Goal: Transaction & Acquisition: Purchase product/service

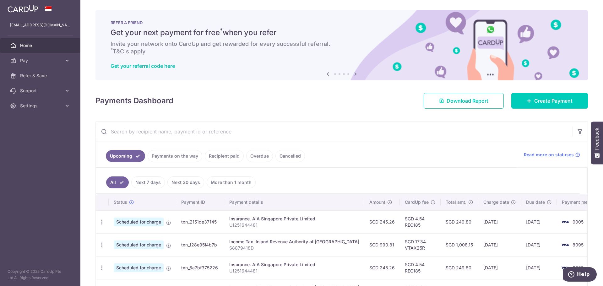
click at [225, 154] on link "Recipient paid" at bounding box center [224, 156] width 39 height 12
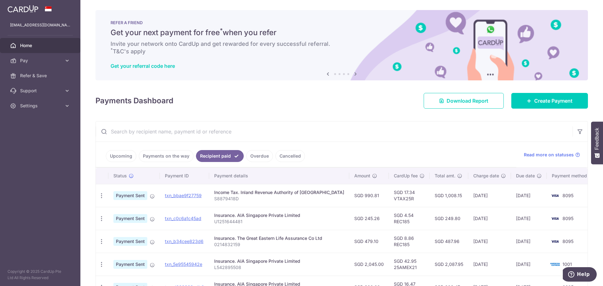
scroll to position [63, 0]
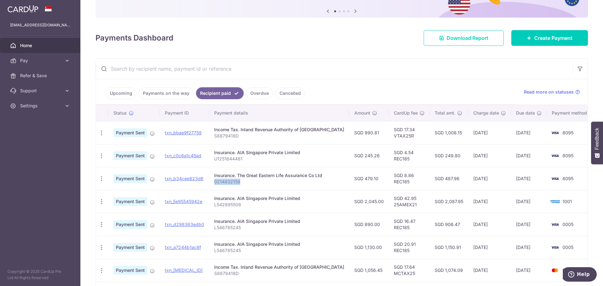
drag, startPoint x: 242, startPoint y: 182, endPoint x: 218, endPoint y: 182, distance: 23.9
click at [218, 182] on p "0214832159" at bounding box center [279, 182] width 130 height 6
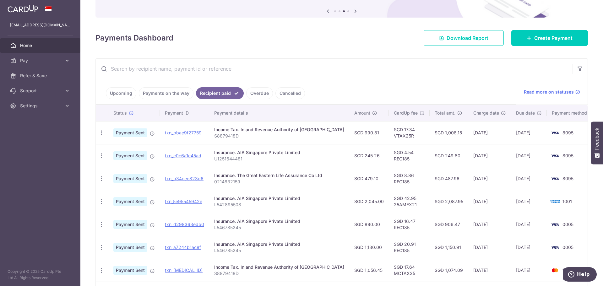
click at [411, 86] on ul "Upcoming Payments on the way Recipient paid Overdue Cancelled" at bounding box center [306, 91] width 420 height 25
click at [242, 184] on p "0214832159" at bounding box center [279, 182] width 130 height 6
drag, startPoint x: 241, startPoint y: 182, endPoint x: 218, endPoint y: 184, distance: 23.6
click at [218, 184] on p "0214832159" at bounding box center [279, 182] width 130 height 6
copy p "0214832159"
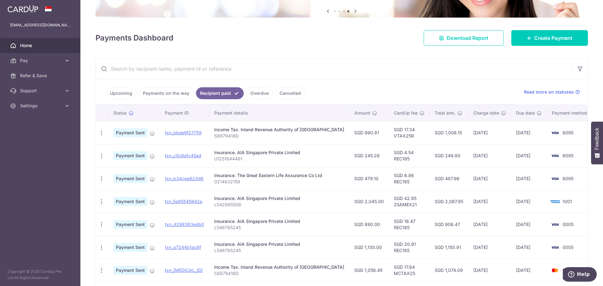
click at [393, 85] on ul "Upcoming Payments on the way Recipient paid Overdue Cancelled" at bounding box center [306, 91] width 420 height 25
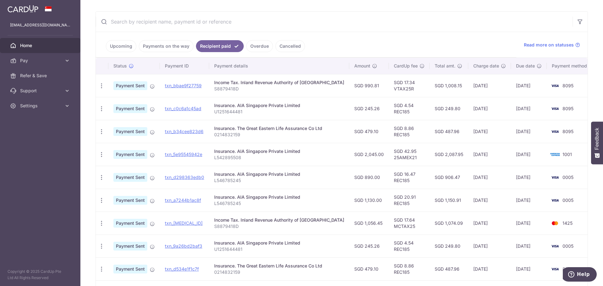
scroll to position [47, 0]
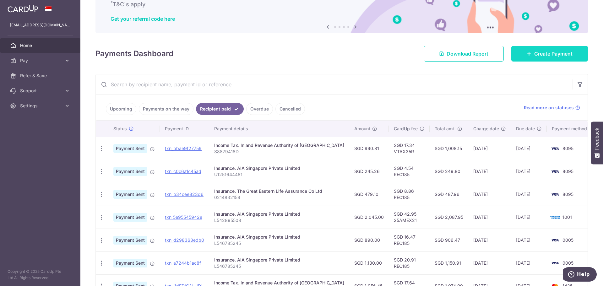
click at [541, 57] on span "Create Payment" at bounding box center [553, 54] width 38 height 8
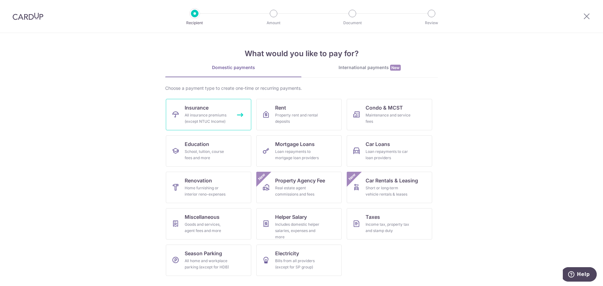
click at [210, 121] on div "All insurance premiums (except NTUC Income)" at bounding box center [207, 118] width 45 height 13
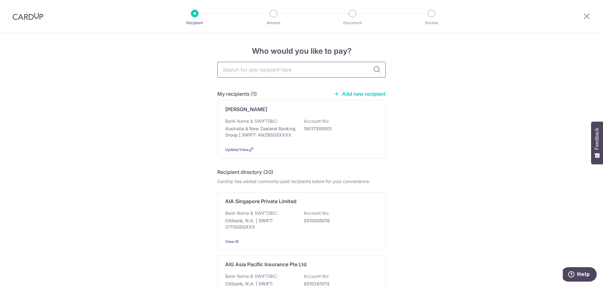
click at [250, 71] on input "text" at bounding box center [301, 70] width 168 height 16
type input "great"
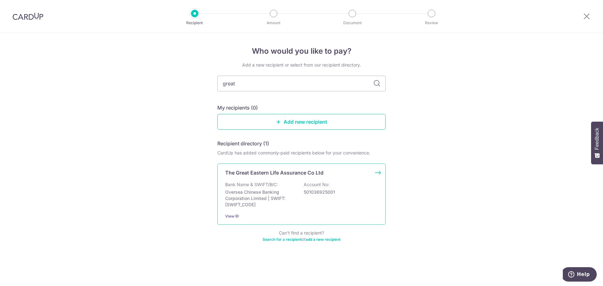
click at [315, 200] on div "Bank Name & SWIFT/BIC: Oversea Chinese Banking Corporation Limited | SWIFT: OCB…" at bounding box center [301, 194] width 153 height 26
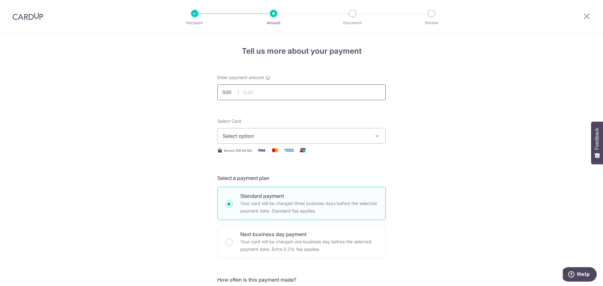
click at [258, 94] on input "text" at bounding box center [301, 92] width 168 height 16
type input "479.10"
click at [295, 137] on span "Select option" at bounding box center [296, 136] width 146 height 8
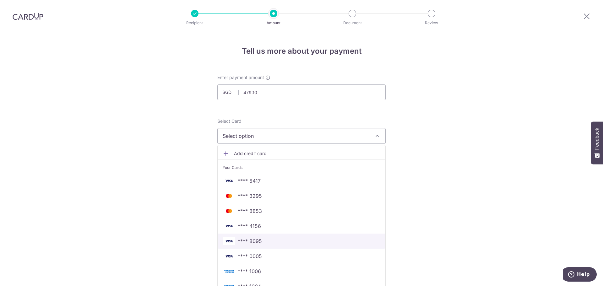
click at [283, 239] on span "**** 8095" at bounding box center [302, 241] width 158 height 8
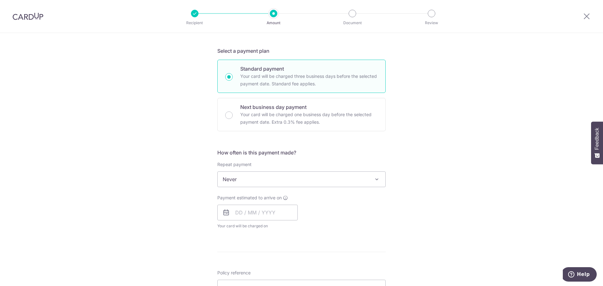
scroll to position [157, 0]
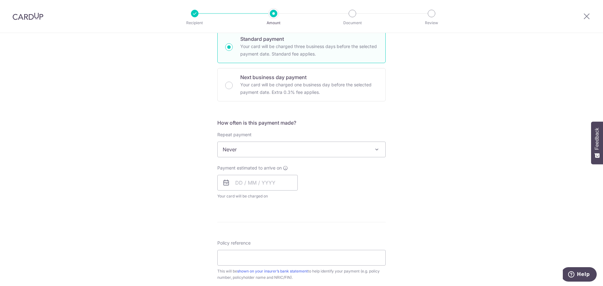
click at [315, 147] on span "Never" at bounding box center [302, 149] width 168 height 15
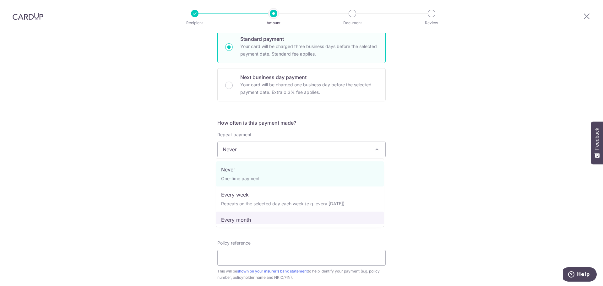
select select "3"
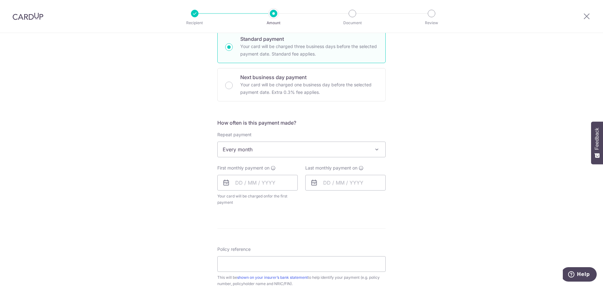
click at [445, 180] on div "Tell us more about your payment Enter payment amount SGD 479.10 479.10 Select C…" at bounding box center [301, 163] width 603 height 574
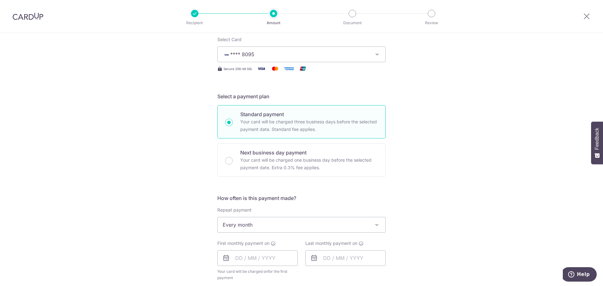
scroll to position [0, 0]
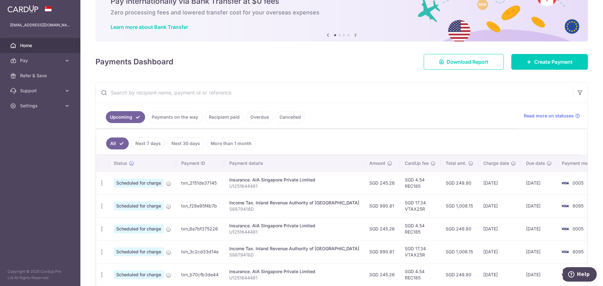
scroll to position [63, 0]
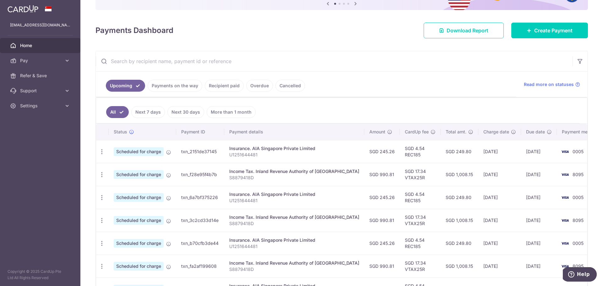
click at [216, 88] on link "Recipient paid" at bounding box center [224, 86] width 39 height 12
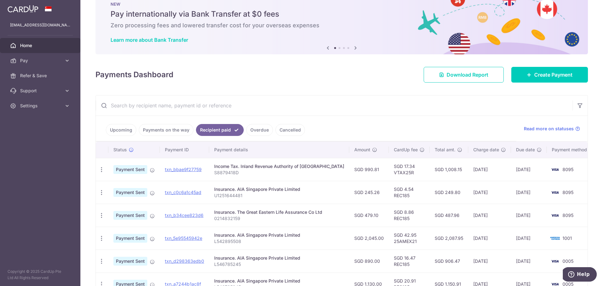
scroll to position [0, 0]
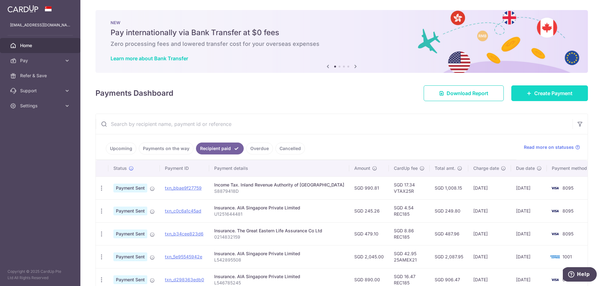
click at [546, 95] on span "Create Payment" at bounding box center [553, 93] width 38 height 8
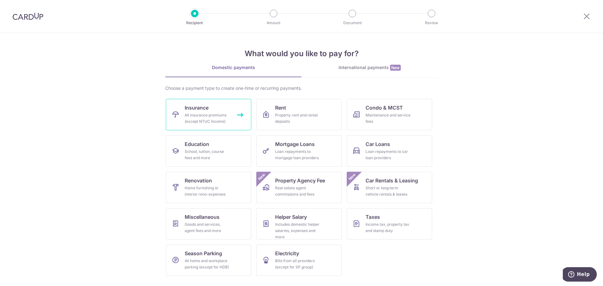
click at [190, 122] on div "All insurance premiums (except NTUC Income)" at bounding box center [207, 118] width 45 height 13
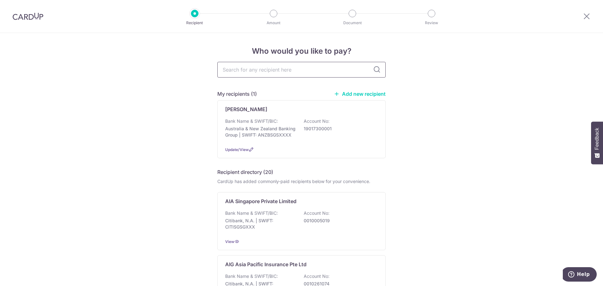
click at [240, 72] on input "text" at bounding box center [301, 70] width 168 height 16
type input "great"
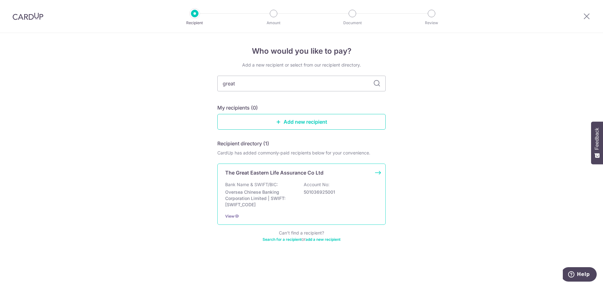
click at [277, 183] on p "Bank Name & SWIFT/BIC:" at bounding box center [251, 184] width 53 height 6
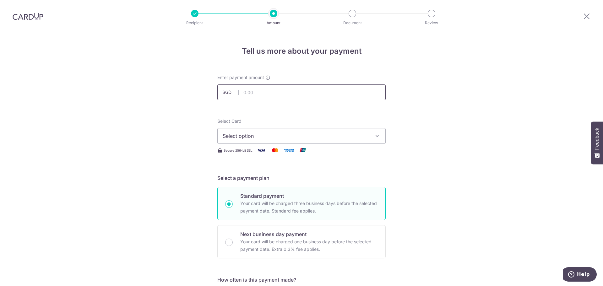
click at [246, 93] on input "text" at bounding box center [301, 92] width 168 height 16
type input "479.10"
click at [266, 138] on span "Select option" at bounding box center [296, 136] width 146 height 8
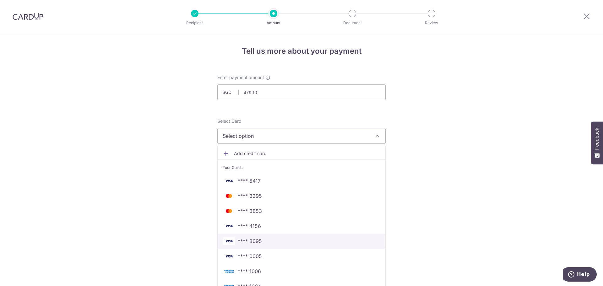
click at [260, 239] on span "**** 8095" at bounding box center [302, 241] width 158 height 8
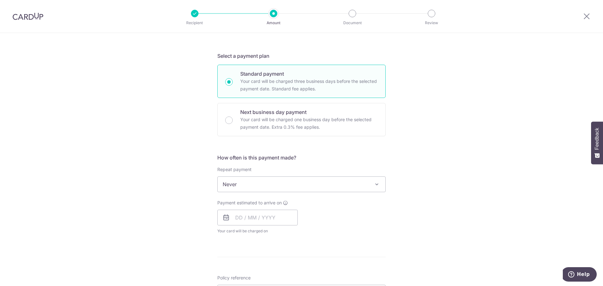
scroll to position [126, 0]
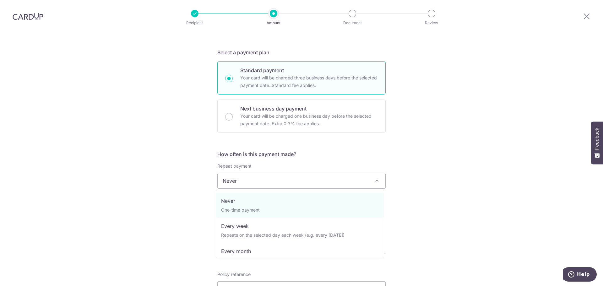
click at [260, 186] on span "Never" at bounding box center [302, 180] width 168 height 15
select select "3"
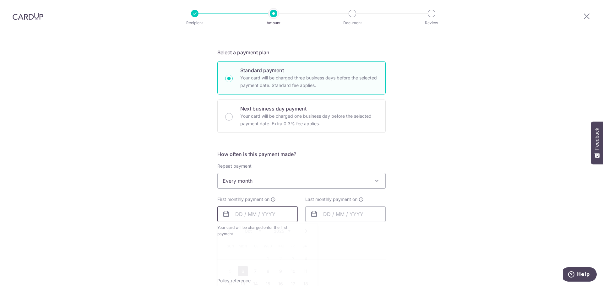
click at [264, 217] on input "text" at bounding box center [257, 214] width 80 height 16
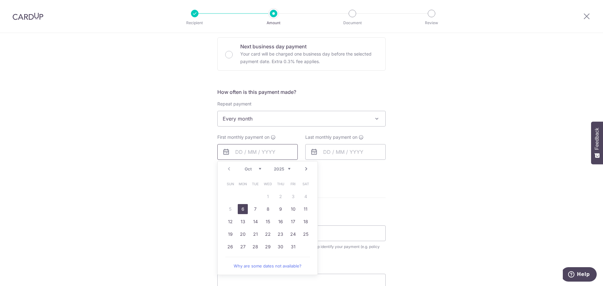
scroll to position [188, 0]
click at [267, 221] on link "15" at bounding box center [268, 221] width 10 height 10
type input "[DATE]"
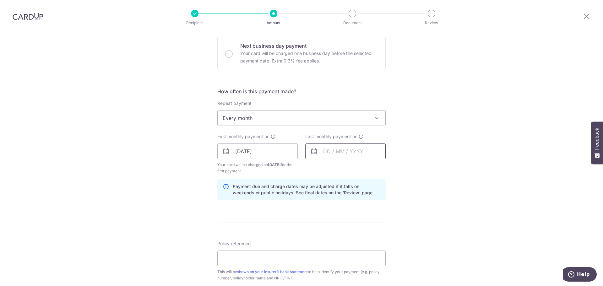
click at [336, 153] on input "text" at bounding box center [345, 151] width 80 height 16
click at [392, 169] on link "Next" at bounding box center [394, 169] width 8 height 8
click at [394, 167] on link "Next" at bounding box center [394, 169] width 8 height 8
click at [394, 168] on link "Next" at bounding box center [394, 169] width 8 height 8
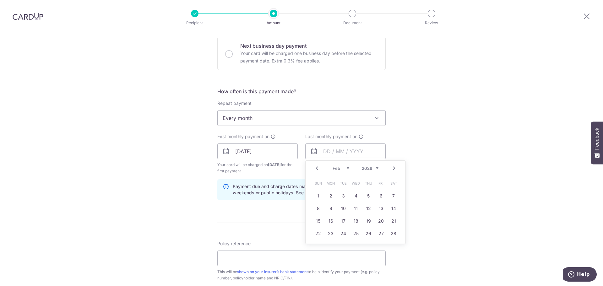
click at [394, 168] on link "Next" at bounding box center [394, 169] width 8 height 8
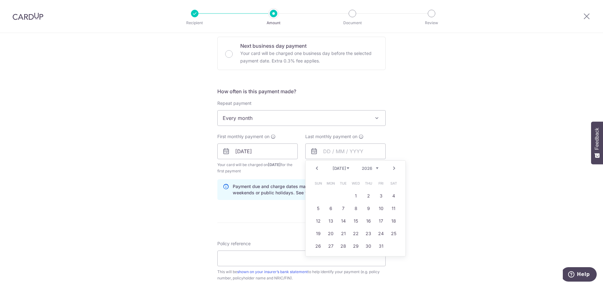
click at [394, 168] on link "Next" at bounding box center [394, 169] width 8 height 8
click at [343, 222] on link "15" at bounding box center [343, 221] width 10 height 10
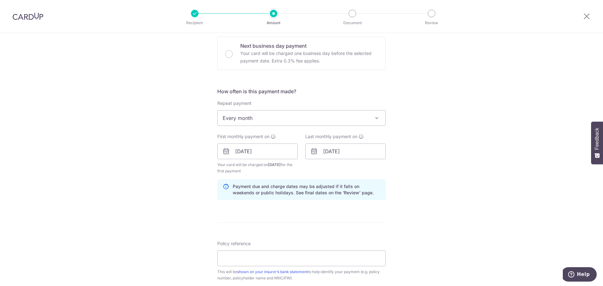
click at [413, 184] on div "Tell us more about your payment Enter payment amount SGD 479.10 479.10 Select C…" at bounding box center [301, 145] width 603 height 600
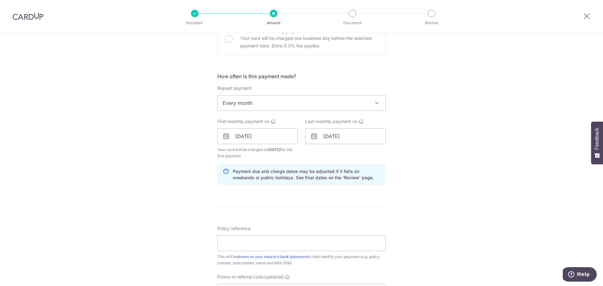
scroll to position [251, 0]
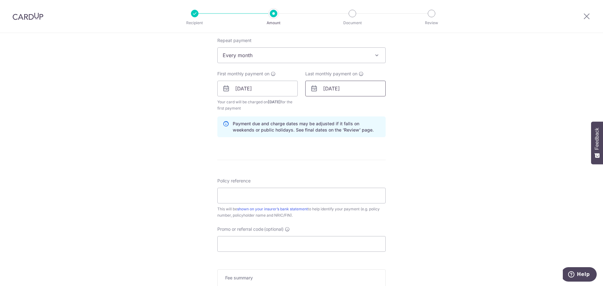
click at [347, 91] on input "15/09/2026" at bounding box center [345, 89] width 80 height 16
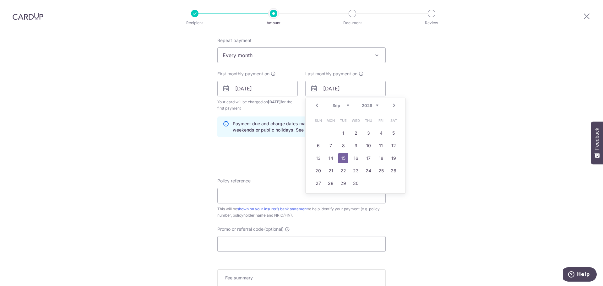
click at [315, 104] on link "Prev" at bounding box center [317, 106] width 8 height 8
click at [315, 105] on link "Prev" at bounding box center [317, 106] width 8 height 8
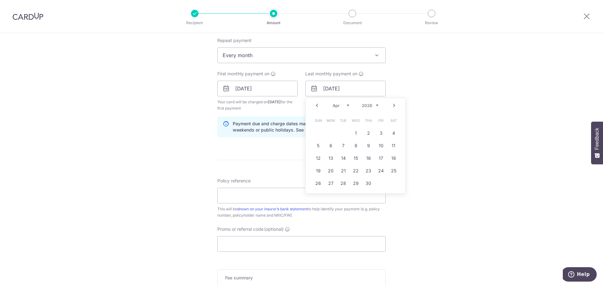
click at [315, 105] on link "Prev" at bounding box center [317, 106] width 8 height 8
click at [319, 157] on link "15" at bounding box center [318, 158] width 10 height 10
type input "15/03/2026"
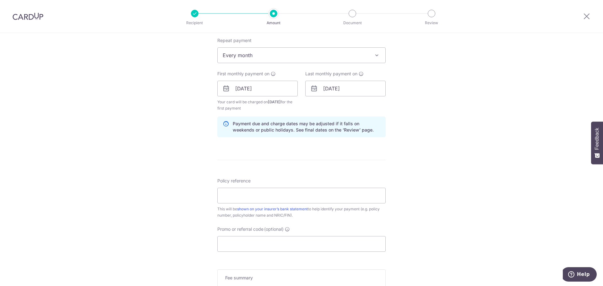
click at [420, 143] on div "Tell us more about your payment Enter payment amount SGD 479.10 479.10 Select C…" at bounding box center [301, 82] width 603 height 600
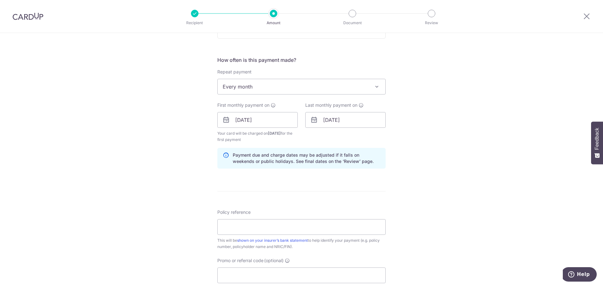
scroll to position [345, 0]
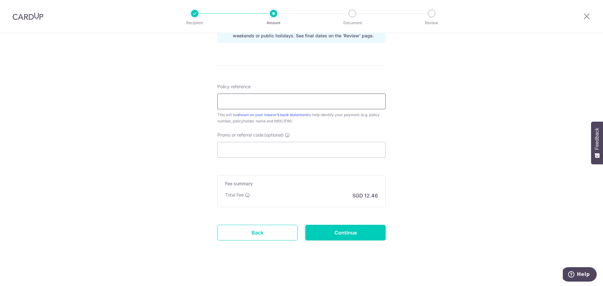
click at [271, 105] on input "Policy reference" at bounding box center [301, 102] width 168 height 16
paste input "0214832159"
click at [271, 105] on input "0214832159" at bounding box center [301, 102] width 168 height 16
type input "0214832159"
click at [257, 149] on input "Promo or referral code (optional)" at bounding box center [301, 150] width 168 height 16
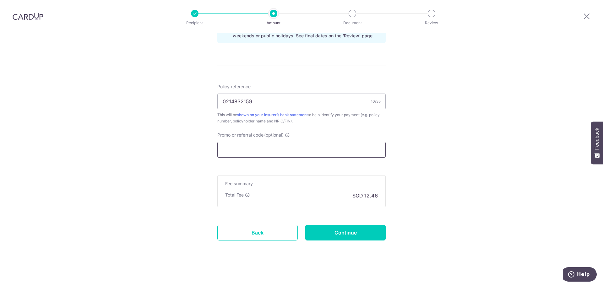
paste input "REC185"
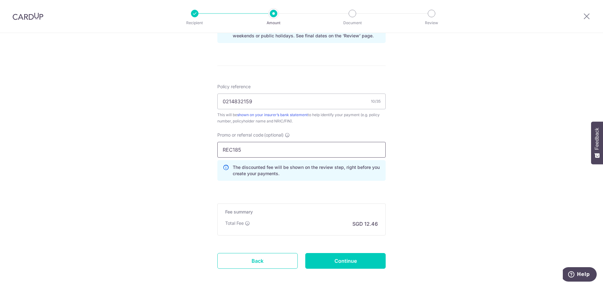
type input "REC185"
click at [412, 187] on div "Tell us more about your payment Enter payment amount SGD 479.10 479.10 Select C…" at bounding box center [301, 2] width 603 height 628
click at [325, 262] on input "Continue" at bounding box center [345, 261] width 80 height 16
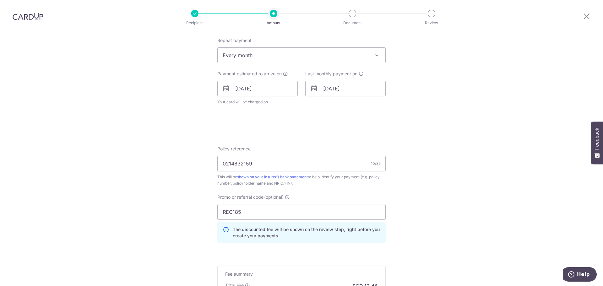
scroll to position [220, 0]
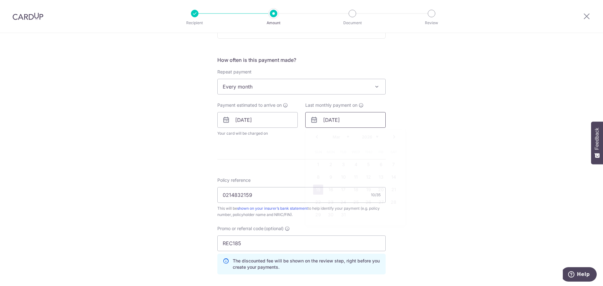
click at [331, 124] on input "15/03/2026" at bounding box center [345, 120] width 80 height 16
click at [314, 137] on link "Prev" at bounding box center [317, 137] width 8 height 8
click at [365, 191] on link "15" at bounding box center [368, 190] width 10 height 10
type input "[DATE]"
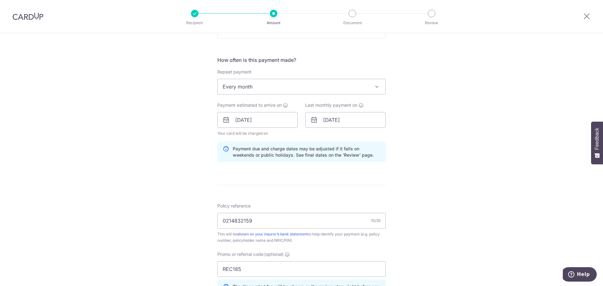
click at [431, 160] on div "Tell us more about your payment Enter payment amount SGD 479.10 479.10 Select C…" at bounding box center [301, 124] width 603 height 622
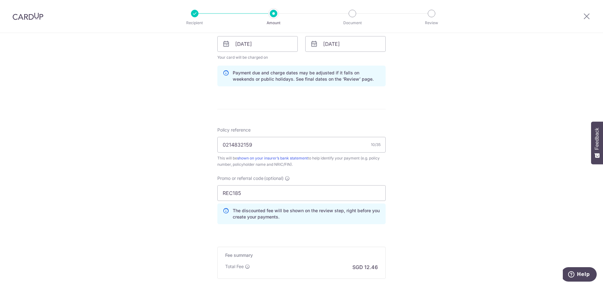
scroll to position [369, 0]
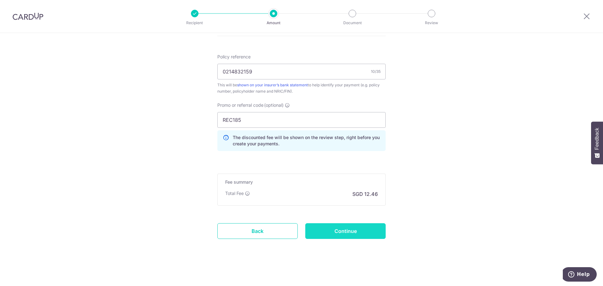
click at [350, 226] on input "Continue" at bounding box center [345, 231] width 80 height 16
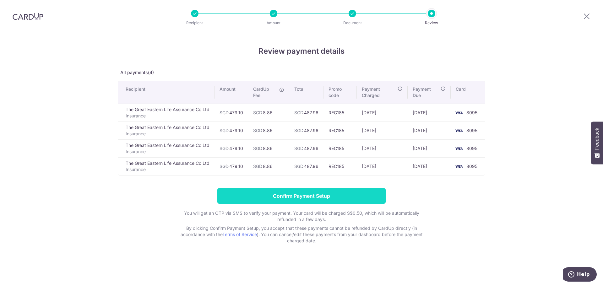
click at [318, 197] on input "Confirm Payment Setup" at bounding box center [301, 196] width 168 height 16
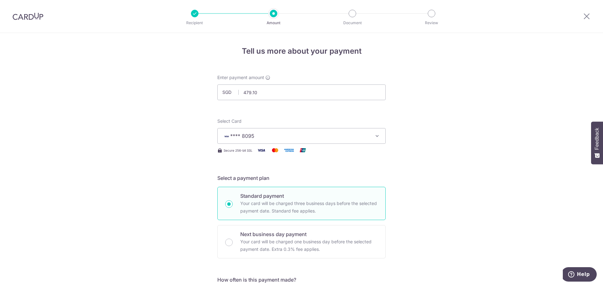
click at [265, 139] on span "**** 8095" at bounding box center [296, 136] width 146 height 8
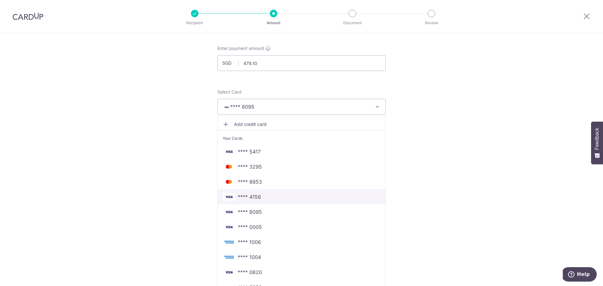
scroll to position [63, 0]
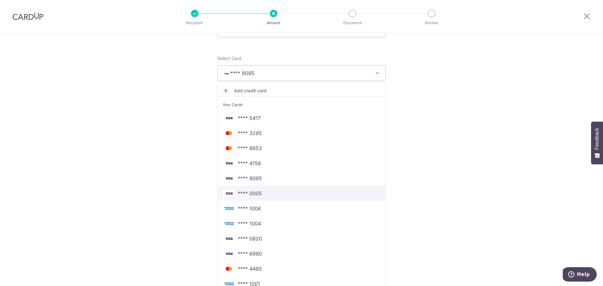
click at [256, 197] on link "**** 0005" at bounding box center [302, 193] width 168 height 15
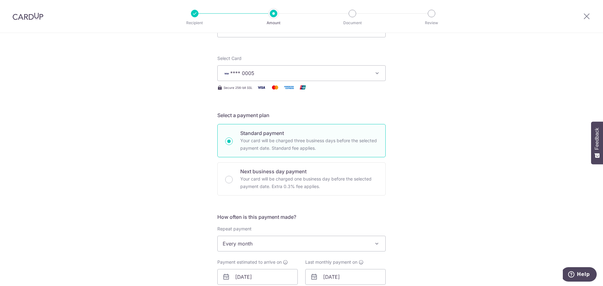
click at [428, 162] on div "Tell us more about your payment Enter payment amount SGD 479.10 479.10 Select C…" at bounding box center [301, 268] width 603 height 596
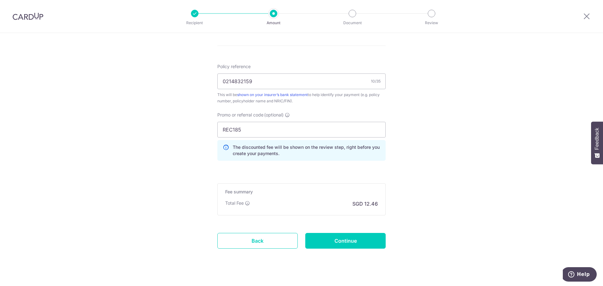
scroll to position [343, 0]
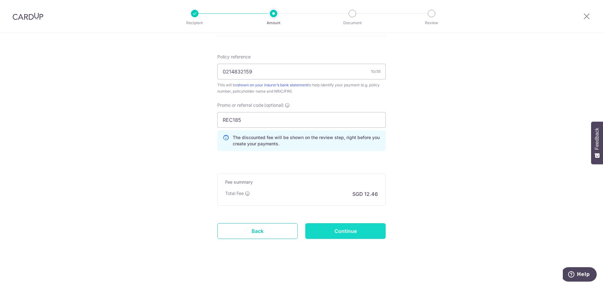
click at [368, 229] on input "Continue" at bounding box center [345, 231] width 80 height 16
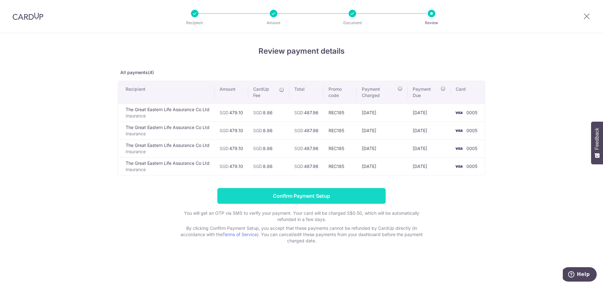
click at [353, 195] on input "Confirm Payment Setup" at bounding box center [301, 196] width 168 height 16
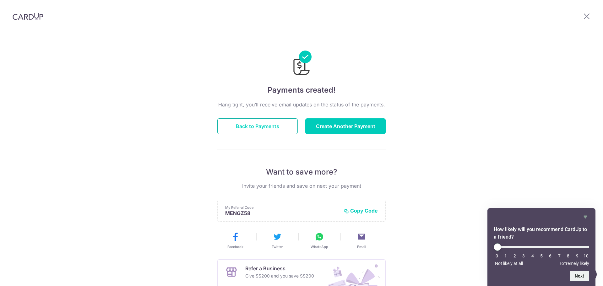
click at [251, 125] on button "Back to Payments" at bounding box center [257, 126] width 80 height 16
